Goal: Find specific page/section: Find specific page/section

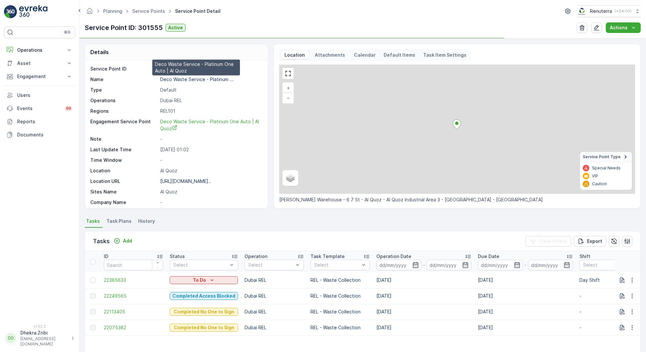
click at [186, 80] on p "Deco Waste Service - Platinum ..." at bounding box center [196, 79] width 73 height 6
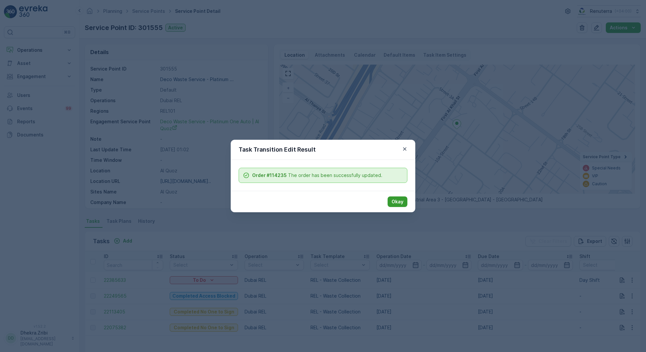
click at [400, 203] on p "Okay" at bounding box center [397, 201] width 12 height 7
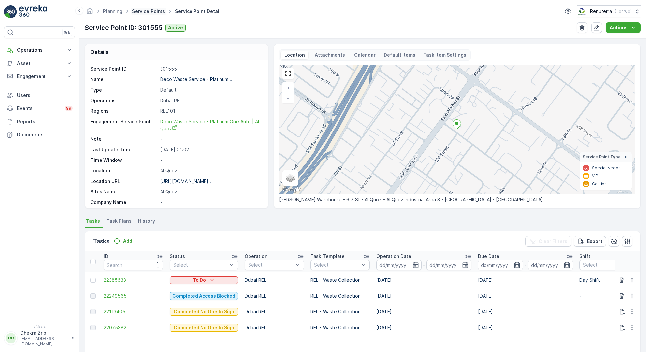
click at [151, 11] on link "Service Points" at bounding box center [148, 11] width 33 height 6
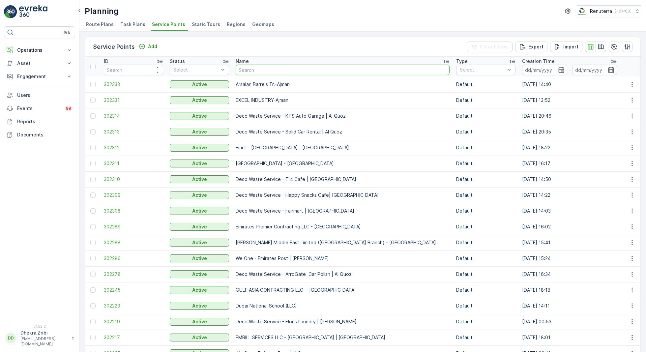
type input "q"
type input "al"
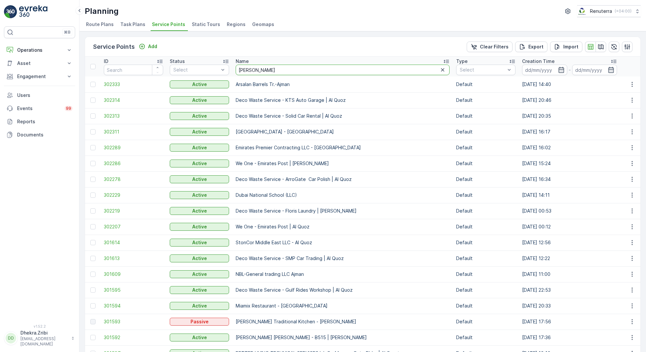
type input "al fattan"
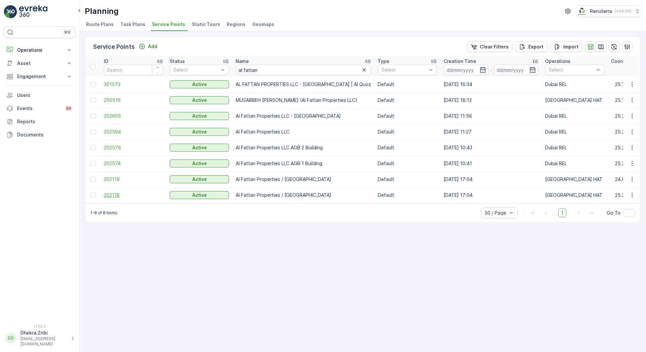
click at [117, 195] on span "202118" at bounding box center [133, 195] width 59 height 7
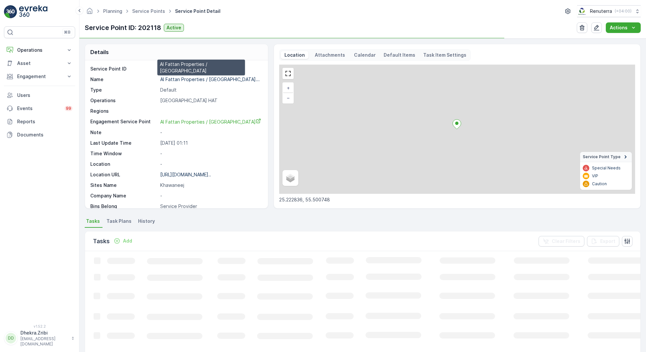
click at [187, 78] on p "Al Fattan Properties / [GEOGRAPHIC_DATA]..." at bounding box center [209, 79] width 99 height 6
